Goal: Book appointment/travel/reservation

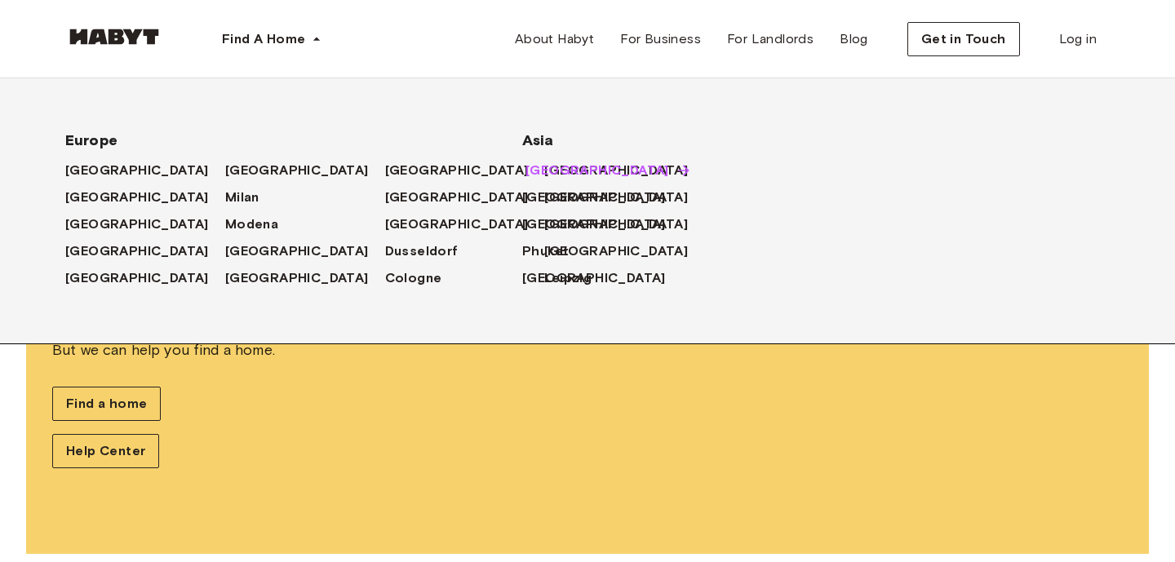
click at [530, 169] on span "[GEOGRAPHIC_DATA]" at bounding box center [597, 171] width 144 height 20
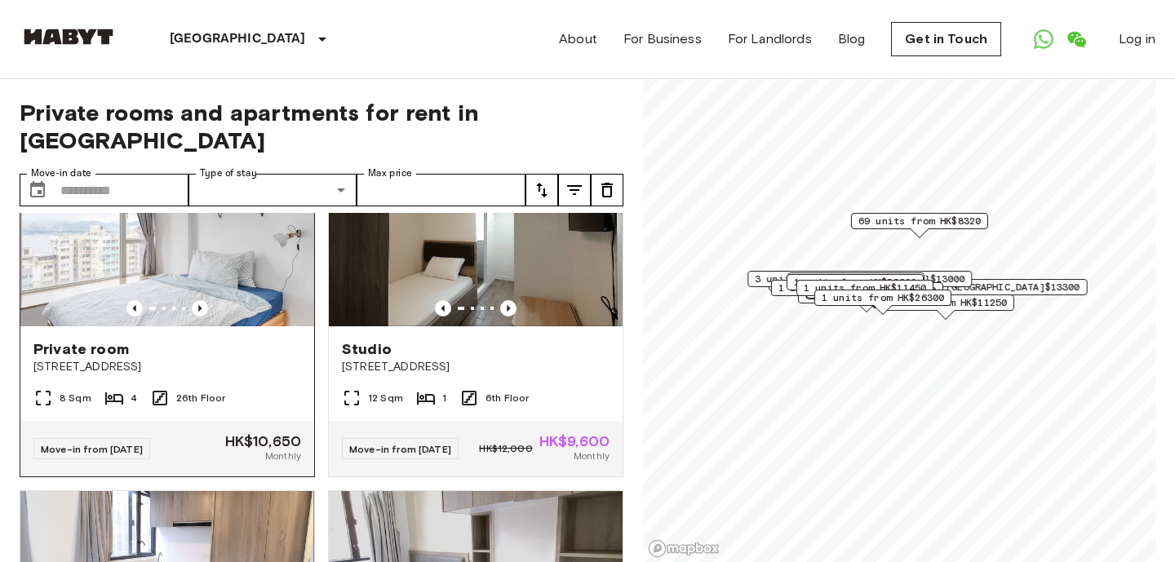
scroll to position [98, 0]
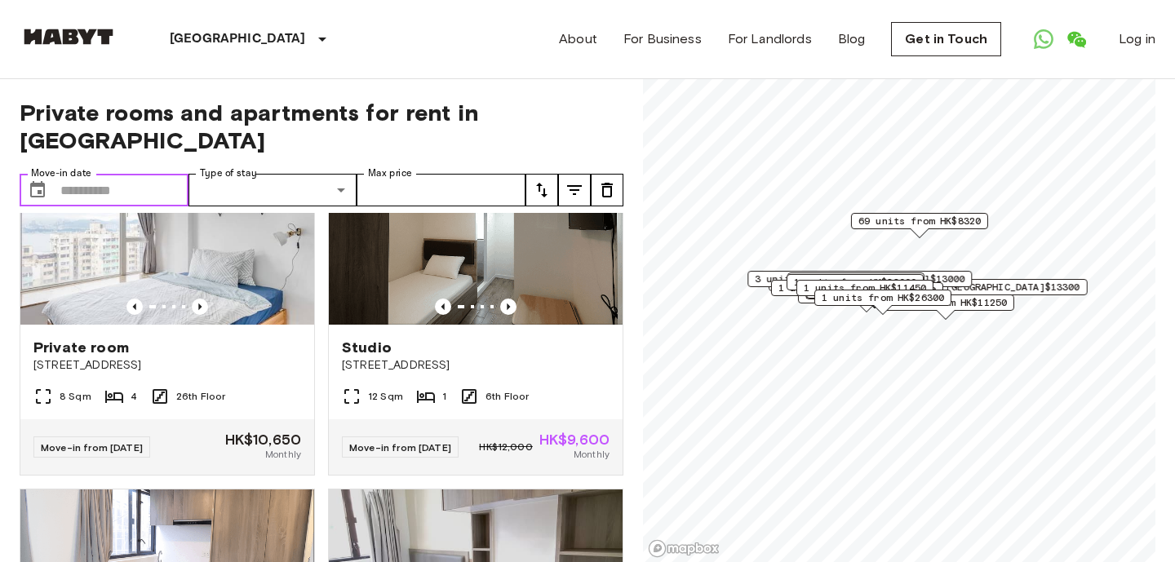
click at [114, 186] on input "Move-in date" at bounding box center [124, 190] width 128 height 33
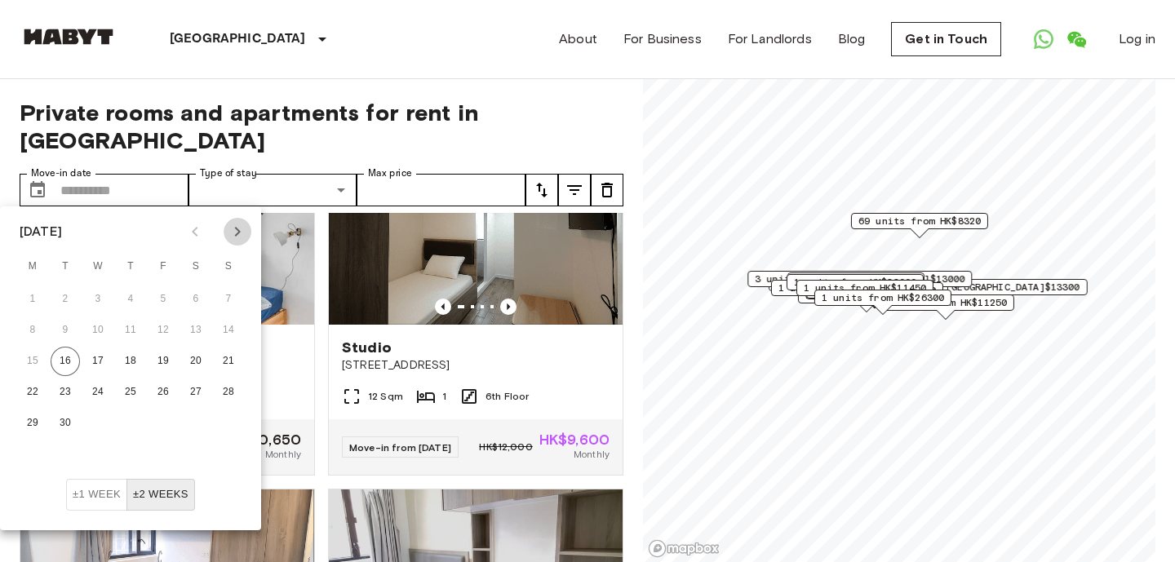
click at [236, 233] on icon "Next month" at bounding box center [238, 232] width 20 height 20
click at [100, 294] on button "1" at bounding box center [97, 299] width 29 height 29
type input "**********"
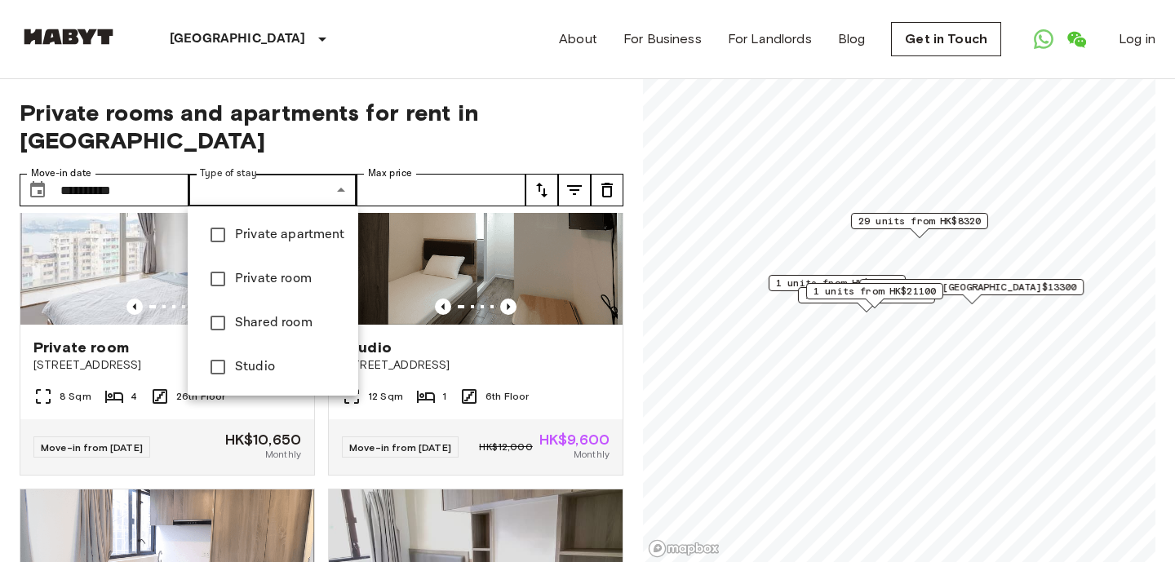
click at [330, 132] on div at bounding box center [587, 281] width 1175 height 562
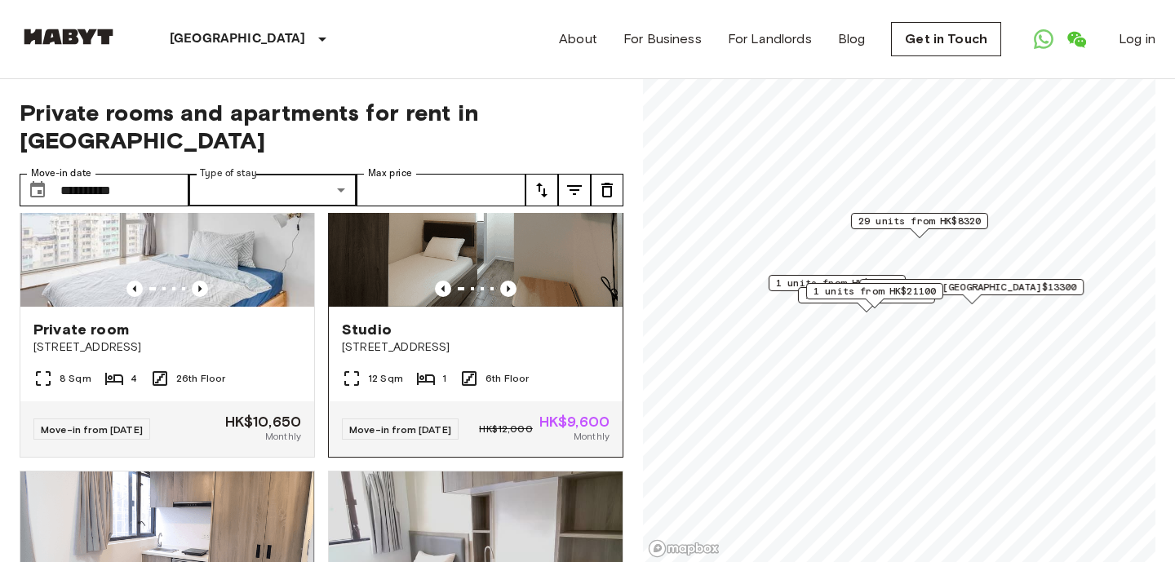
scroll to position [122, 0]
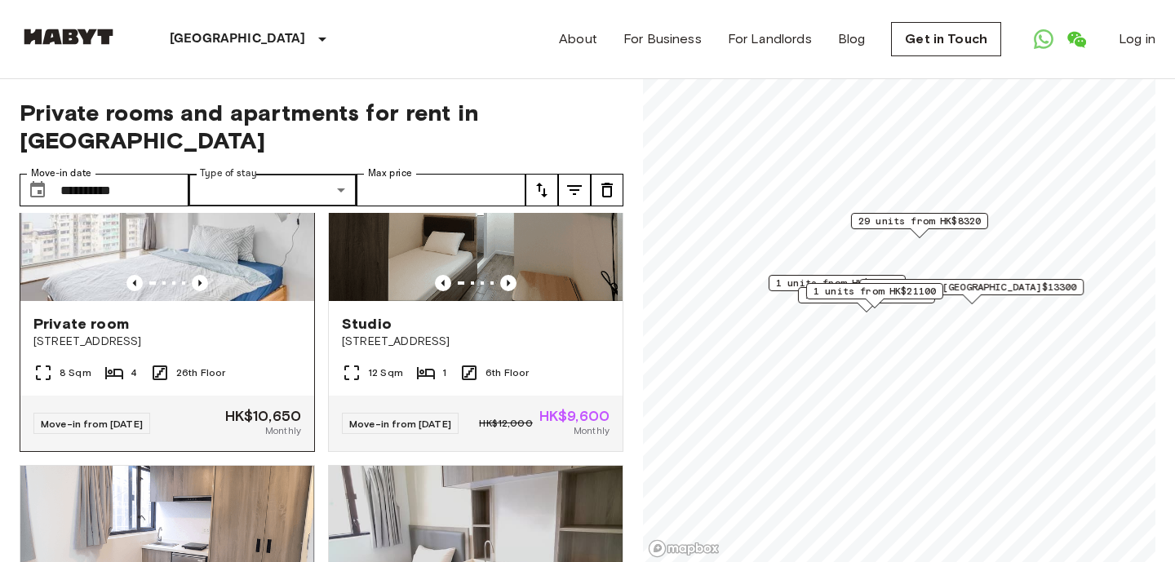
click at [270, 309] on div "Private room [STREET_ADDRESS]" at bounding box center [167, 332] width 294 height 62
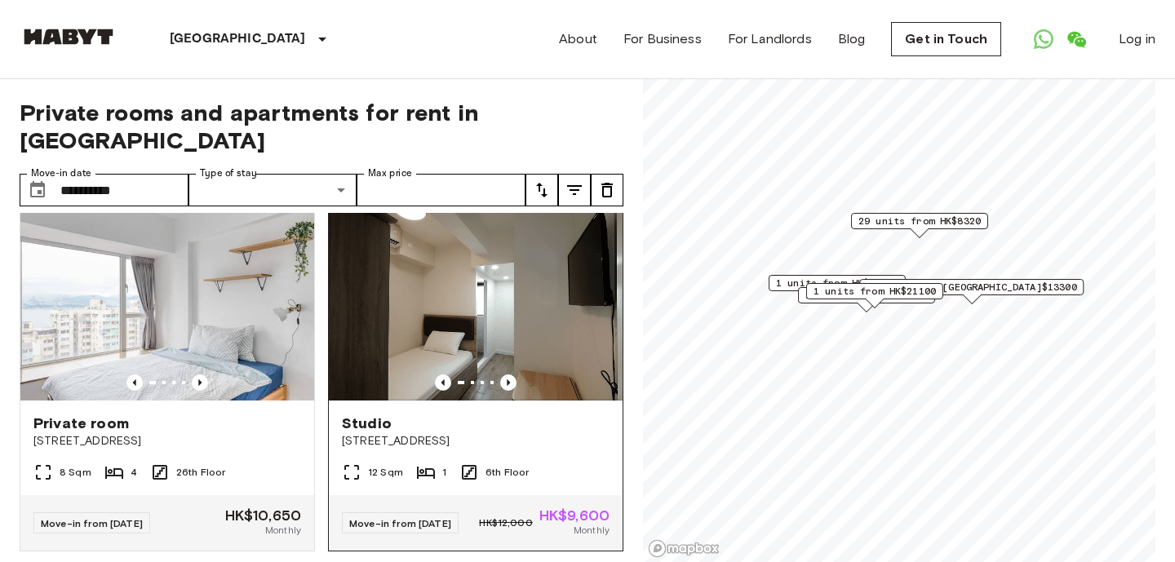
scroll to position [28, 0]
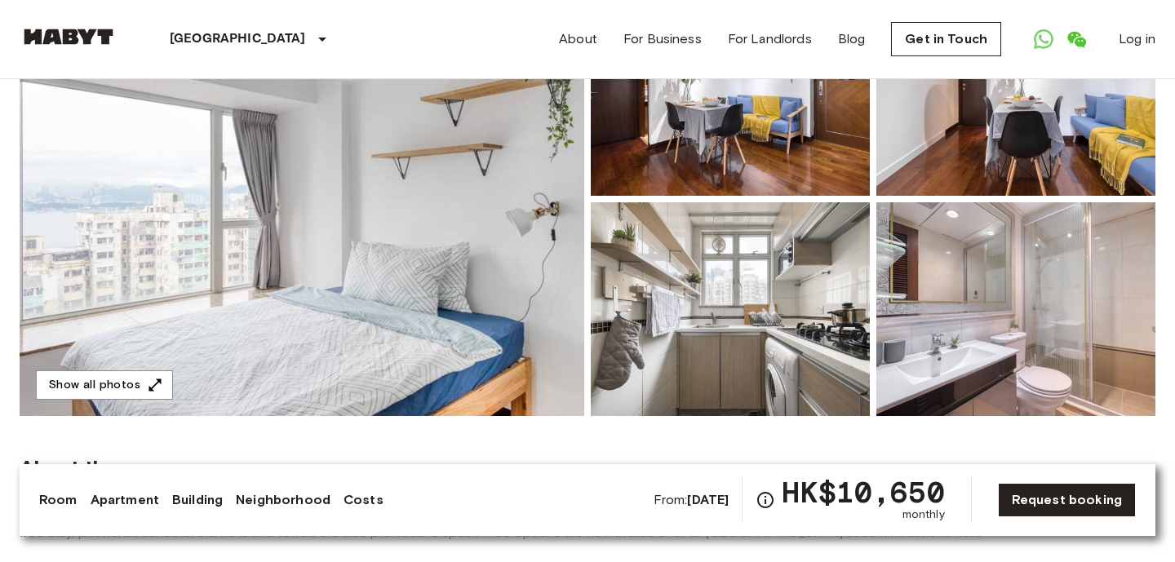
scroll to position [584, 0]
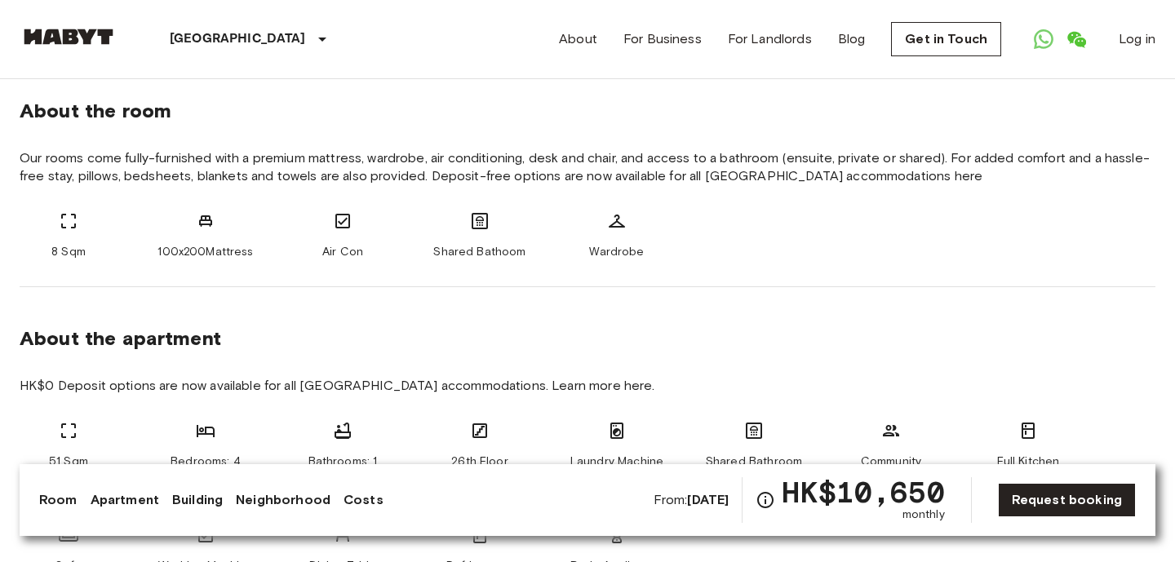
click at [1162, 0] on nav "[GEOGRAPHIC_DATA] [GEOGRAPHIC_DATA] [GEOGRAPHIC_DATA] [GEOGRAPHIC_DATA] [GEOGRA…" at bounding box center [587, 39] width 1175 height 78
